Goal: Navigation & Orientation: Understand site structure

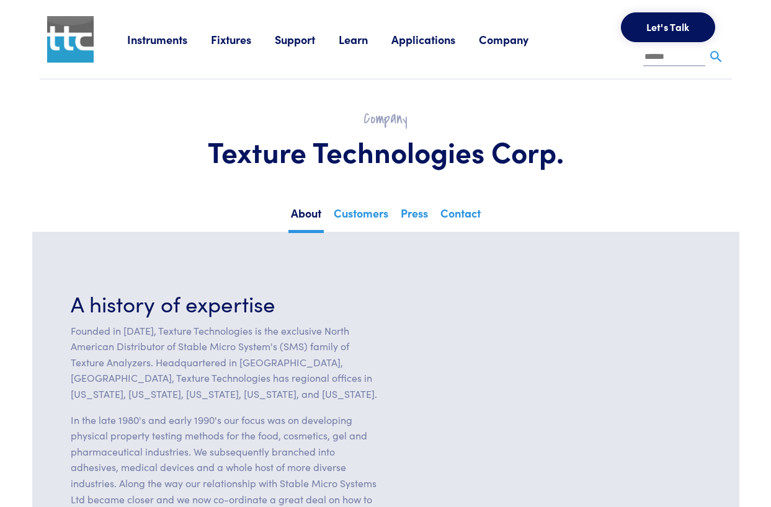
scroll to position [18, 0]
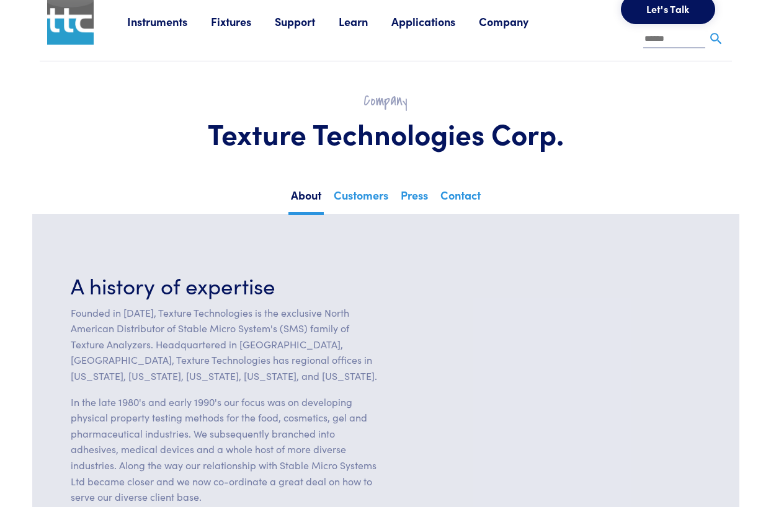
click at [183, 19] on link "Instruments" at bounding box center [169, 21] width 84 height 15
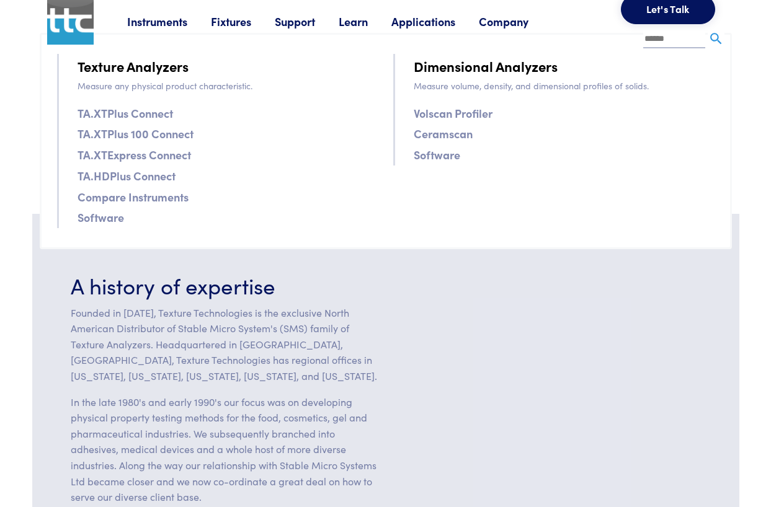
click at [135, 197] on link "Compare Instruments" at bounding box center [132, 197] width 111 height 18
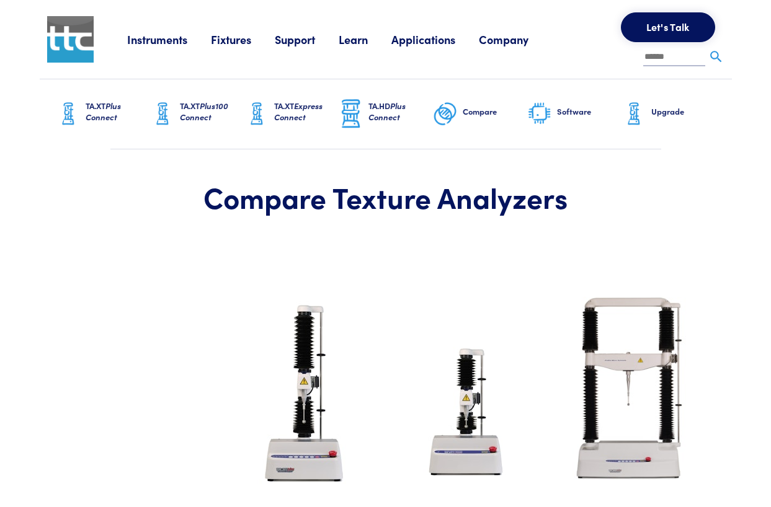
click at [288, 38] on link "Support" at bounding box center [307, 39] width 64 height 15
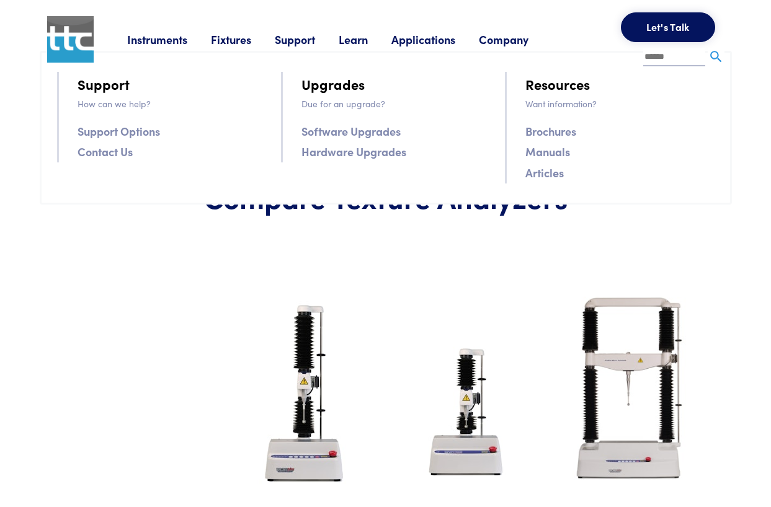
click at [496, 39] on link "Company" at bounding box center [515, 39] width 73 height 15
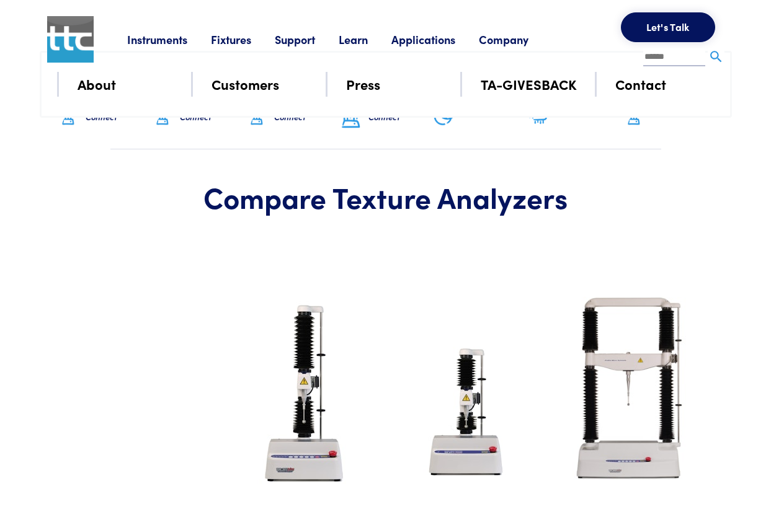
click at [496, 39] on link "Company" at bounding box center [515, 39] width 73 height 15
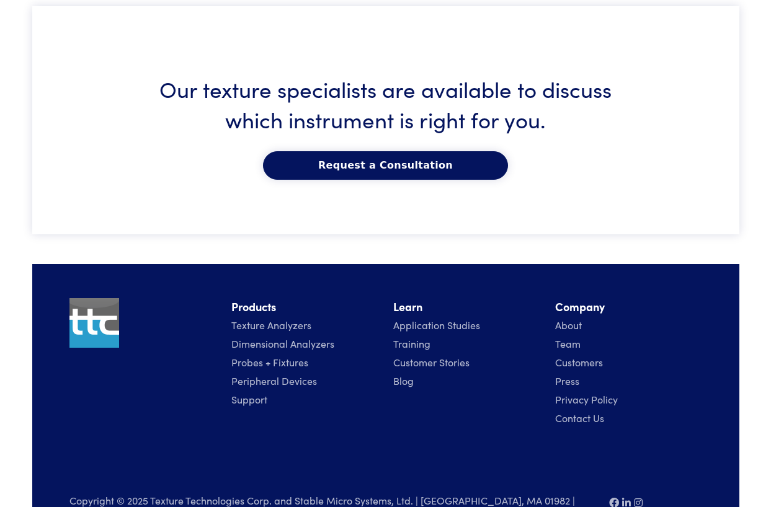
scroll to position [2257, 0]
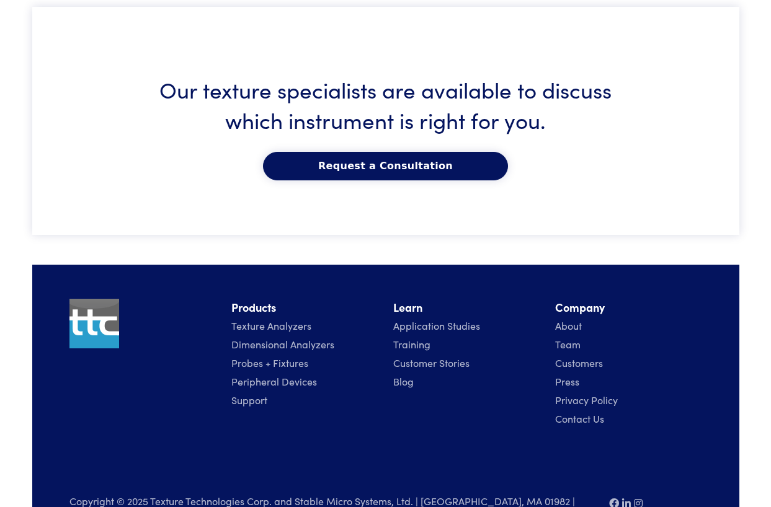
click at [261, 393] on link "Support" at bounding box center [249, 400] width 36 height 14
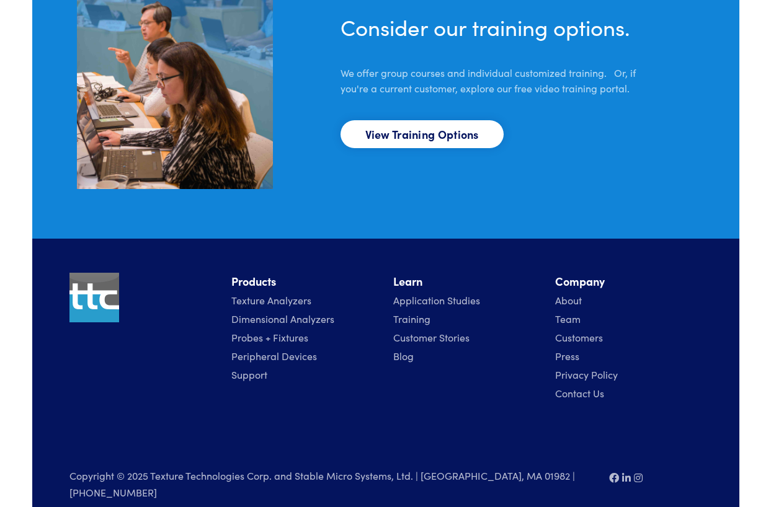
scroll to position [1012, 0]
click at [397, 129] on link "View Training Options" at bounding box center [421, 135] width 163 height 28
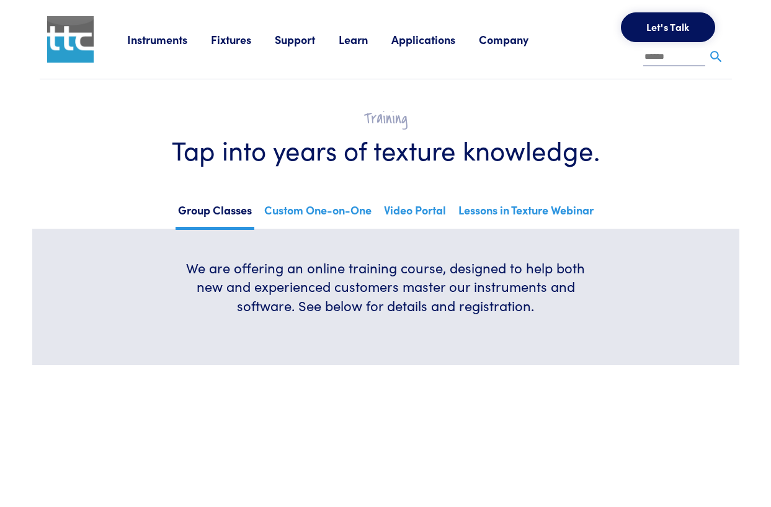
click at [79, 39] on img at bounding box center [70, 39] width 46 height 46
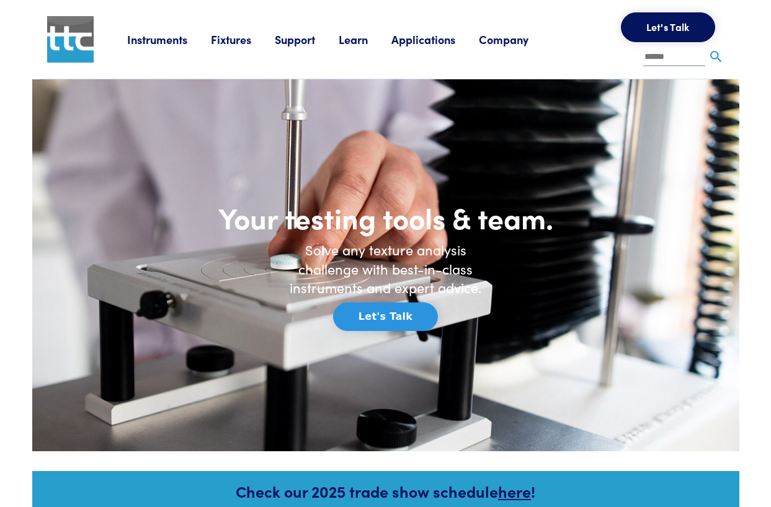
click at [409, 38] on link "Applications" at bounding box center [434, 39] width 87 height 15
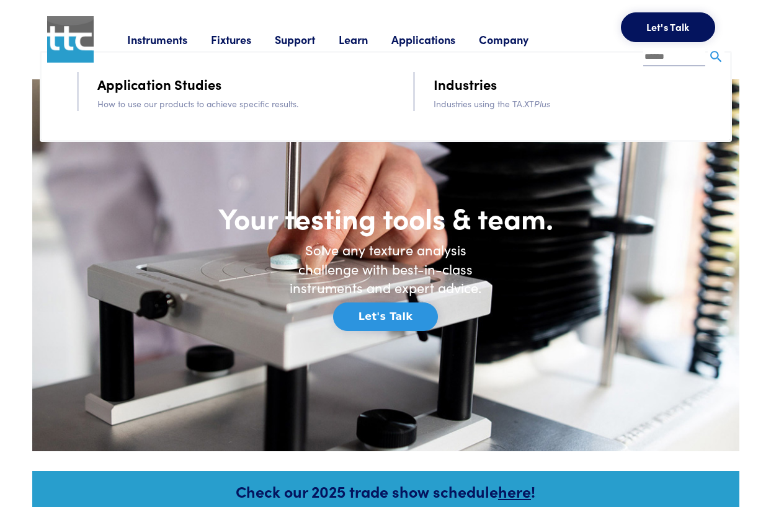
click at [291, 43] on link "Support" at bounding box center [307, 39] width 64 height 15
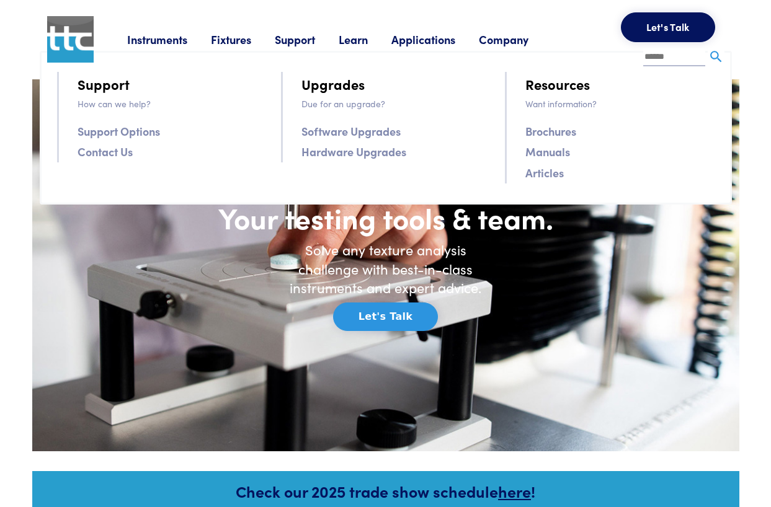
click at [497, 45] on link "Company" at bounding box center [515, 39] width 73 height 15
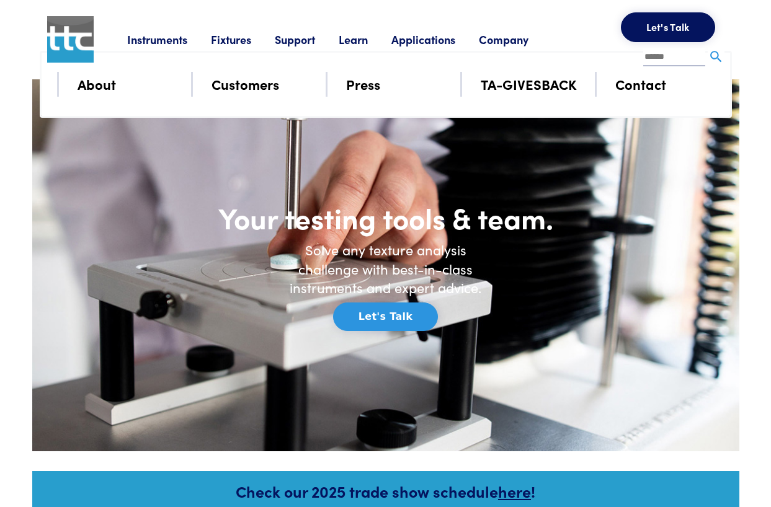
click at [497, 44] on link "Company" at bounding box center [515, 39] width 73 height 15
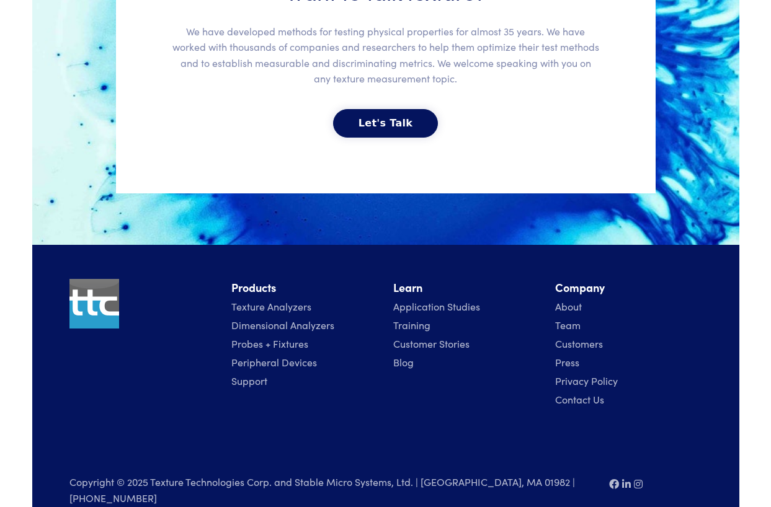
scroll to position [2835, 0]
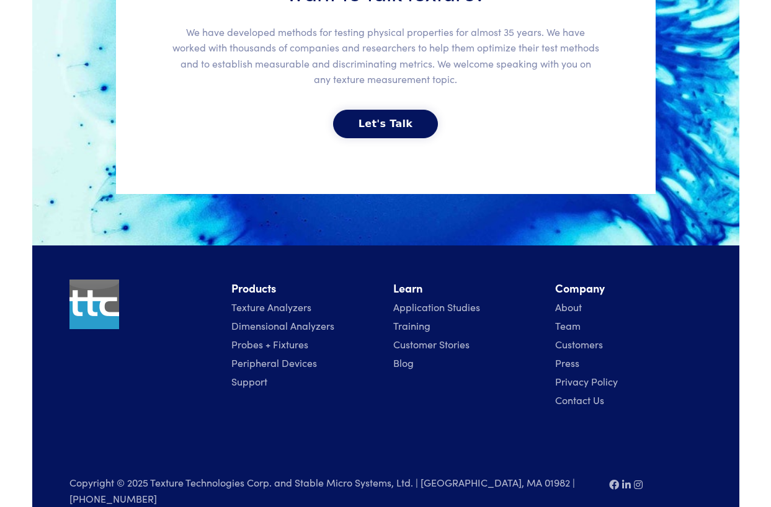
click at [415, 319] on link "Training" at bounding box center [411, 326] width 37 height 14
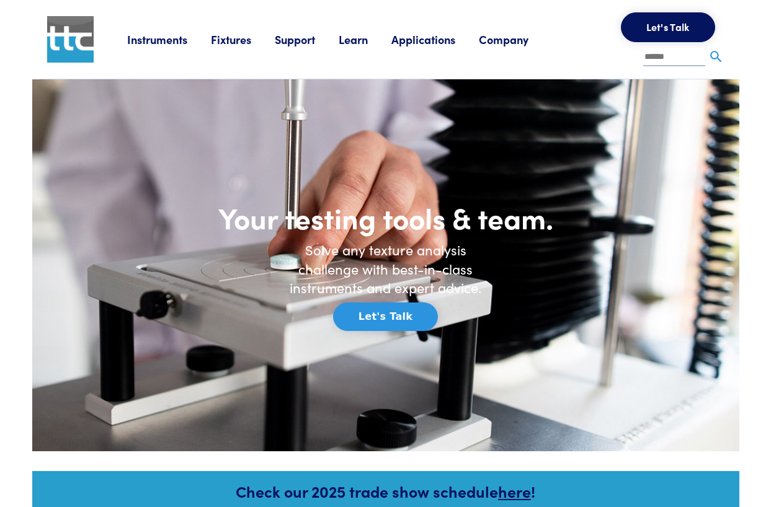
scroll to position [0, 0]
click at [234, 42] on link "Fixtures" at bounding box center [243, 39] width 64 height 15
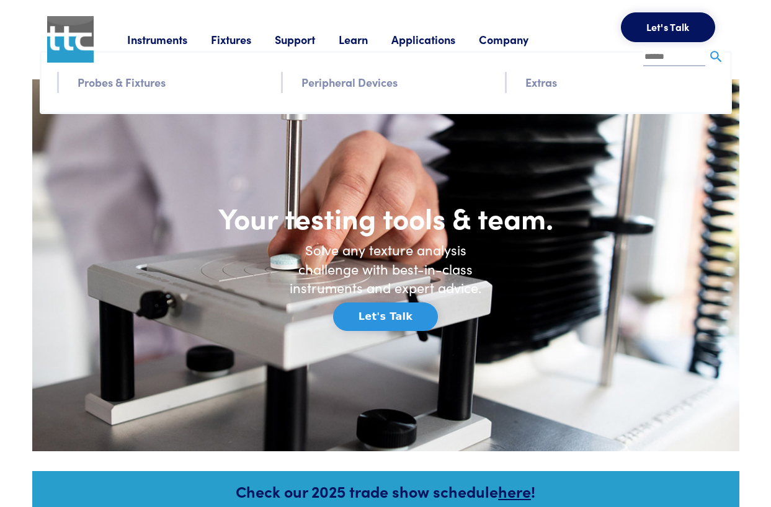
click at [544, 84] on link "Extras" at bounding box center [541, 82] width 32 height 18
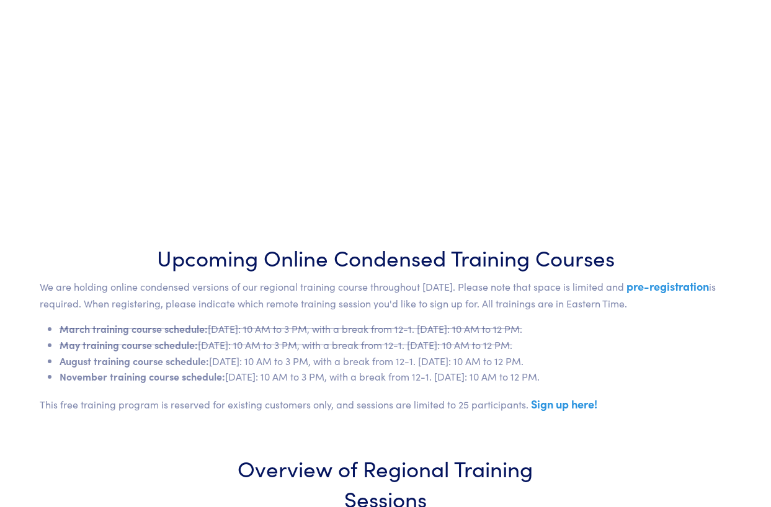
scroll to position [398, 0]
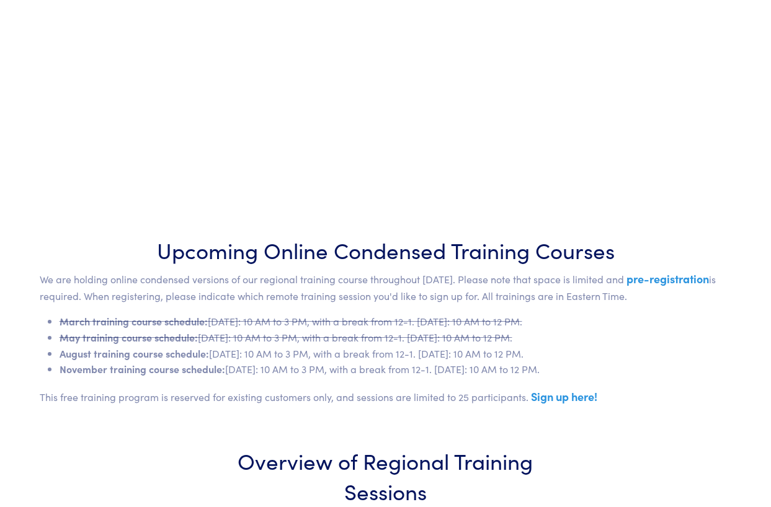
click at [642, 273] on link "pre-registration" at bounding box center [667, 278] width 82 height 15
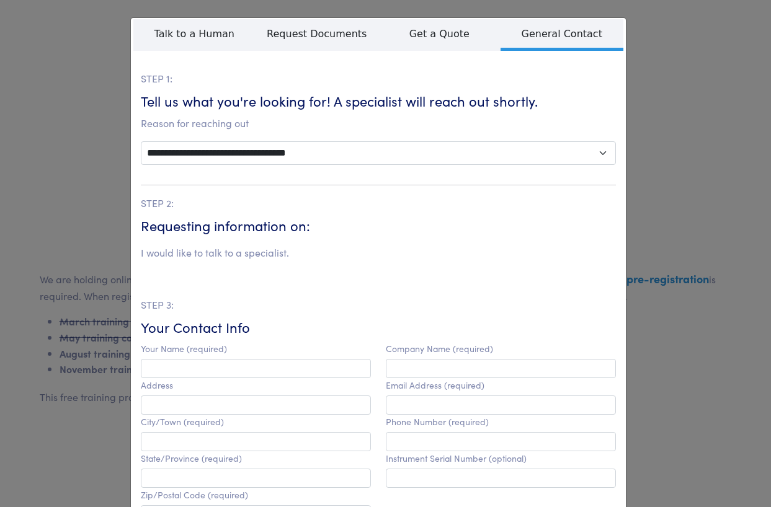
scroll to position [0, 0]
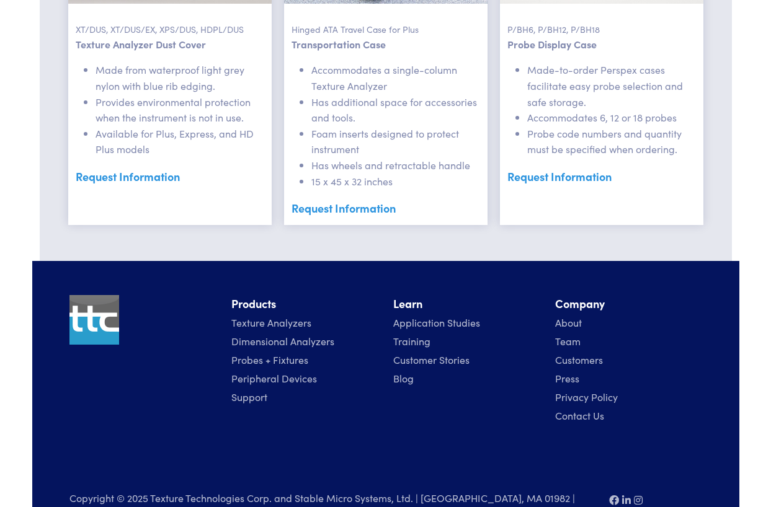
scroll to position [3260, 0]
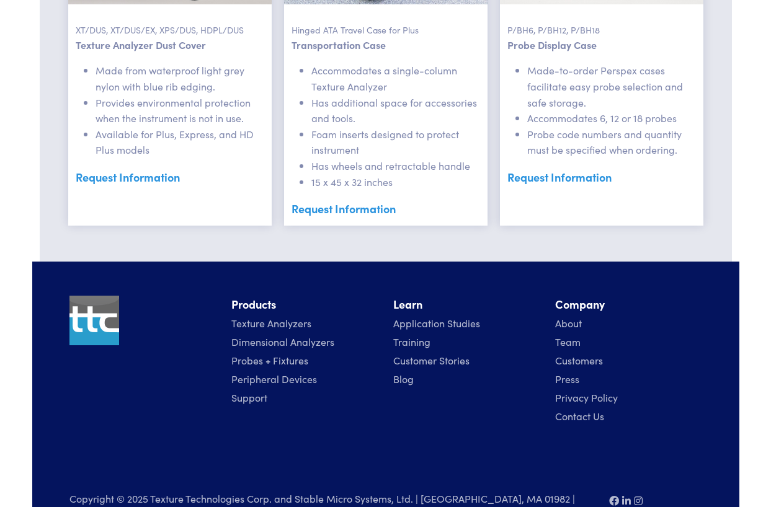
click at [278, 335] on link "Dimensional Analyzers" at bounding box center [282, 342] width 103 height 14
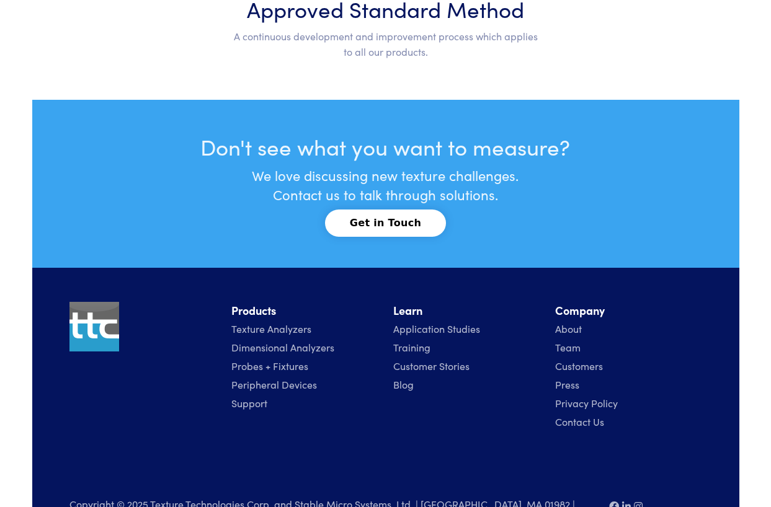
scroll to position [5387, 0]
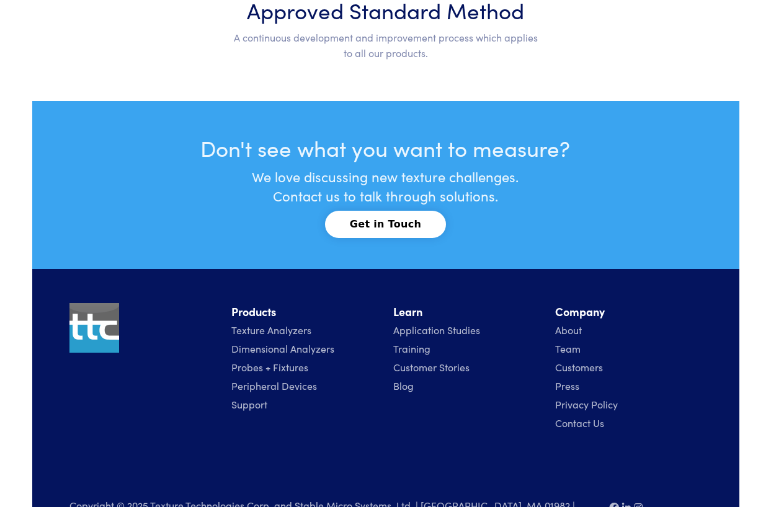
click at [575, 342] on link "Team" at bounding box center [567, 349] width 25 height 14
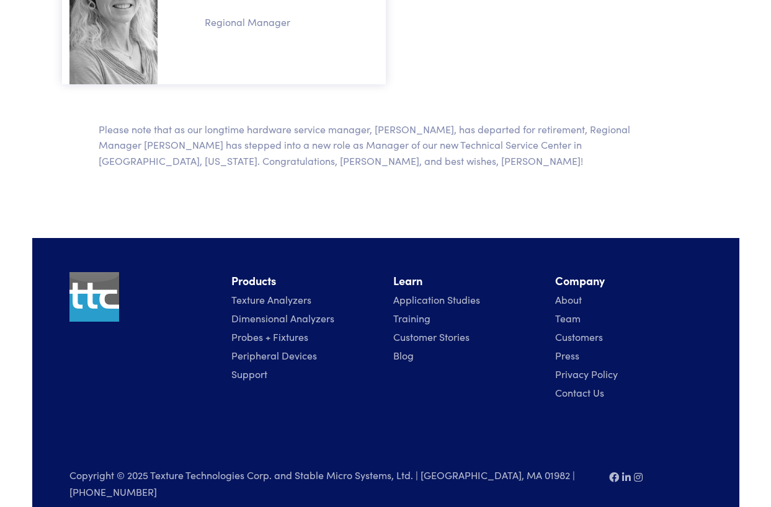
scroll to position [1353, 0]
click at [409, 349] on link "Blog" at bounding box center [403, 356] width 20 height 14
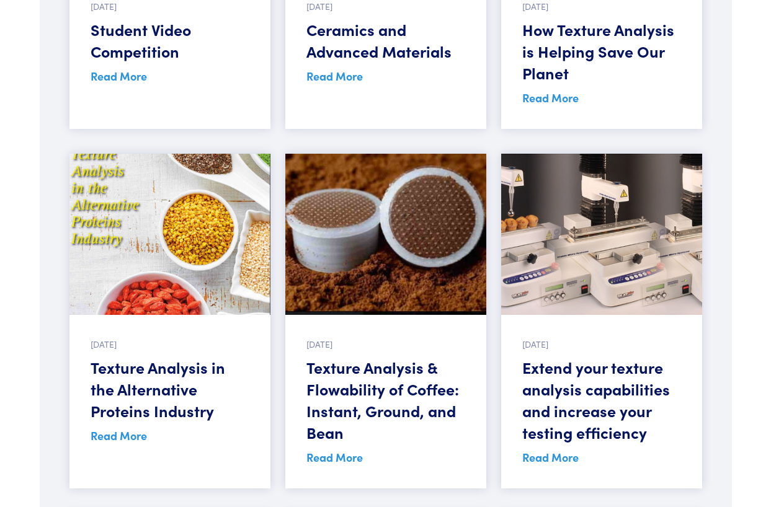
scroll to position [6403, 0]
